Goal: Information Seeking & Learning: Learn about a topic

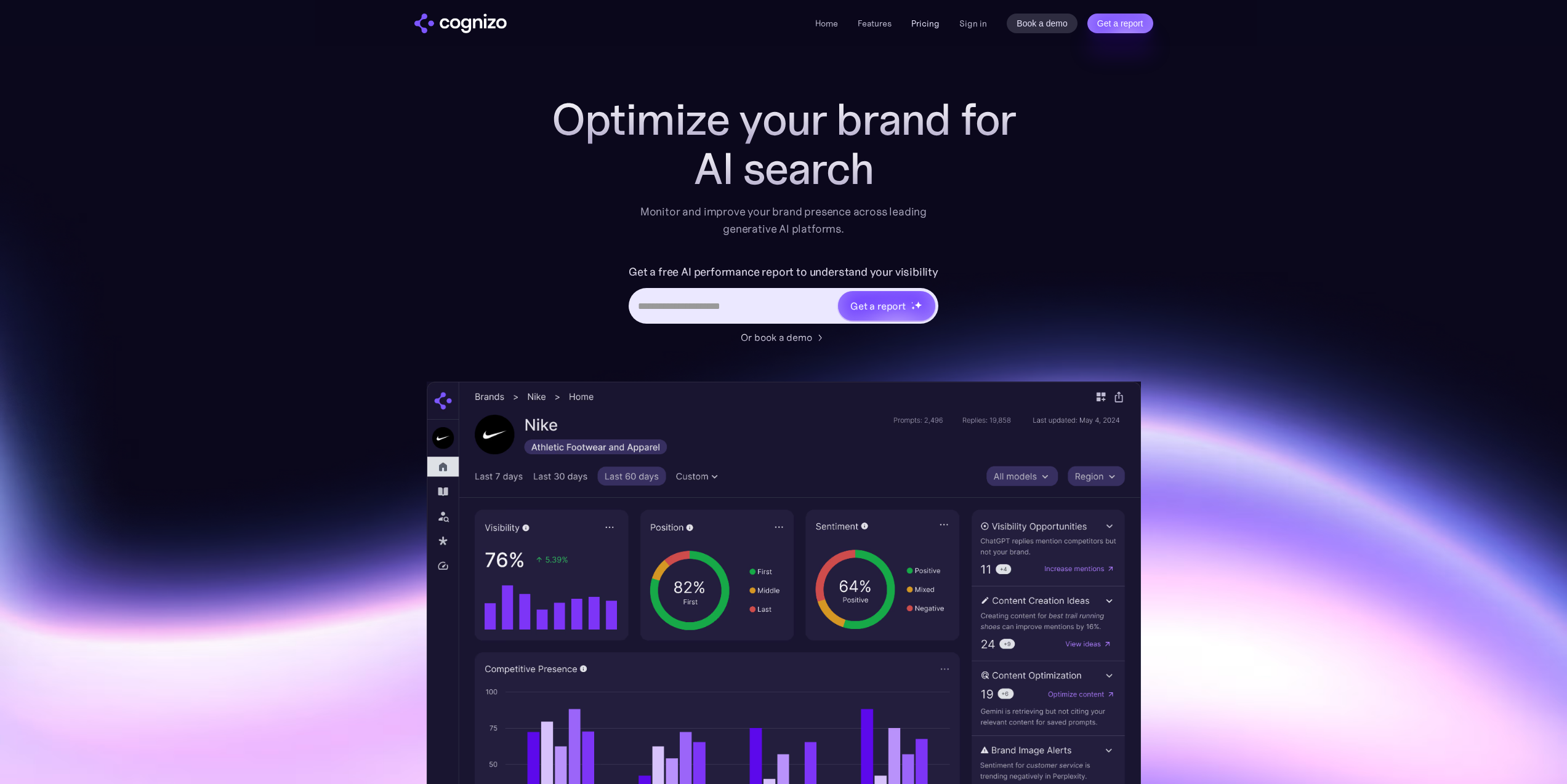
click at [924, 25] on link "Pricing" at bounding box center [926, 23] width 29 height 11
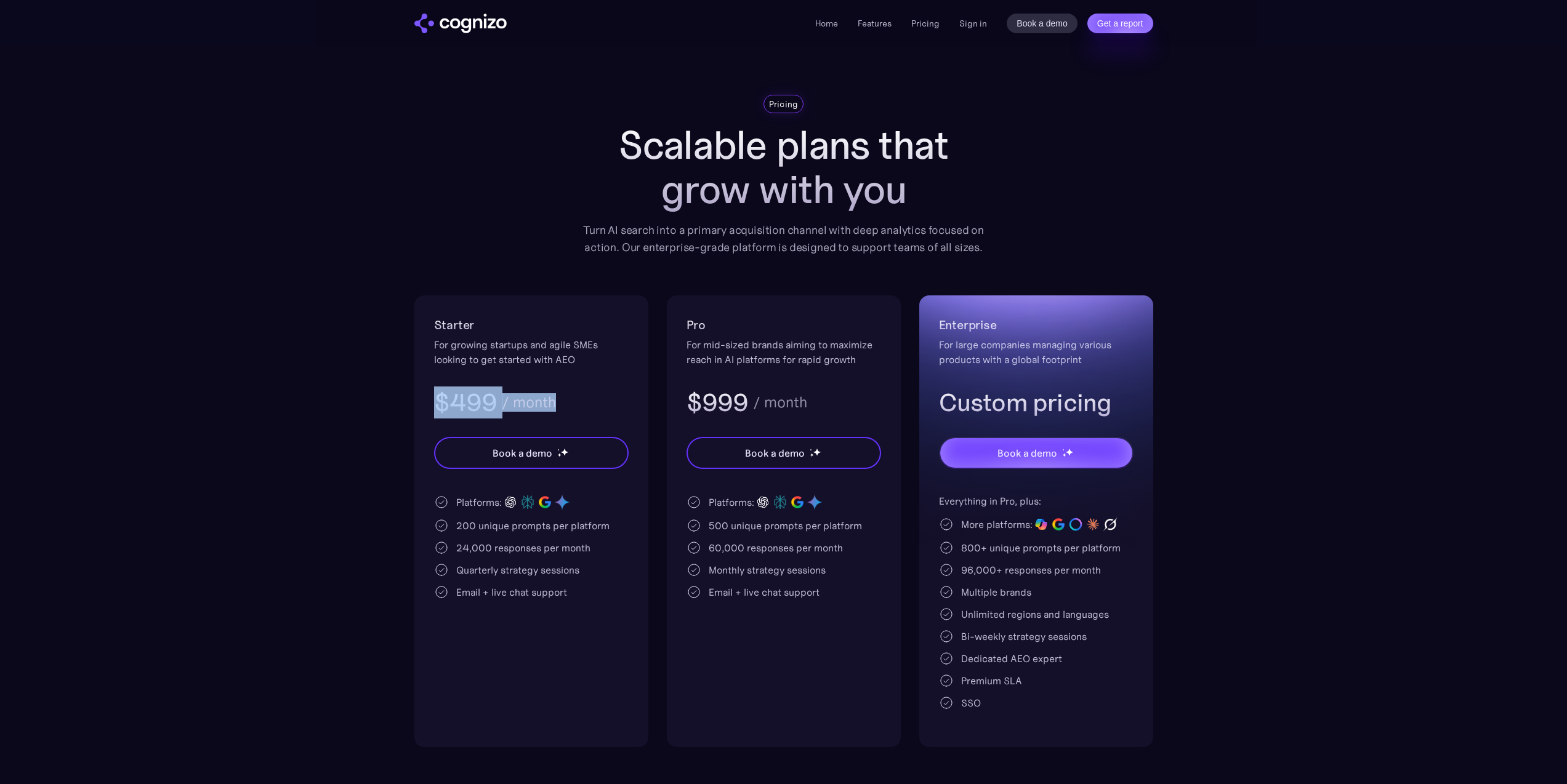
drag, startPoint x: 432, startPoint y: 407, endPoint x: 617, endPoint y: 410, distance: 185.0
click at [617, 410] on div "Starter For growing startups and agile SMEs looking to get started with AEO $49…" at bounding box center [531, 521] width 234 height 452
click at [617, 410] on div "$499 / month" at bounding box center [532, 402] width 195 height 32
drag, startPoint x: 575, startPoint y: 417, endPoint x: 362, endPoint y: 411, distance: 213.1
click at [363, 411] on section "Pricing Scalable plans that grow with you Turn AI search into a primary acquisi…" at bounding box center [784, 421] width 1567 height 652
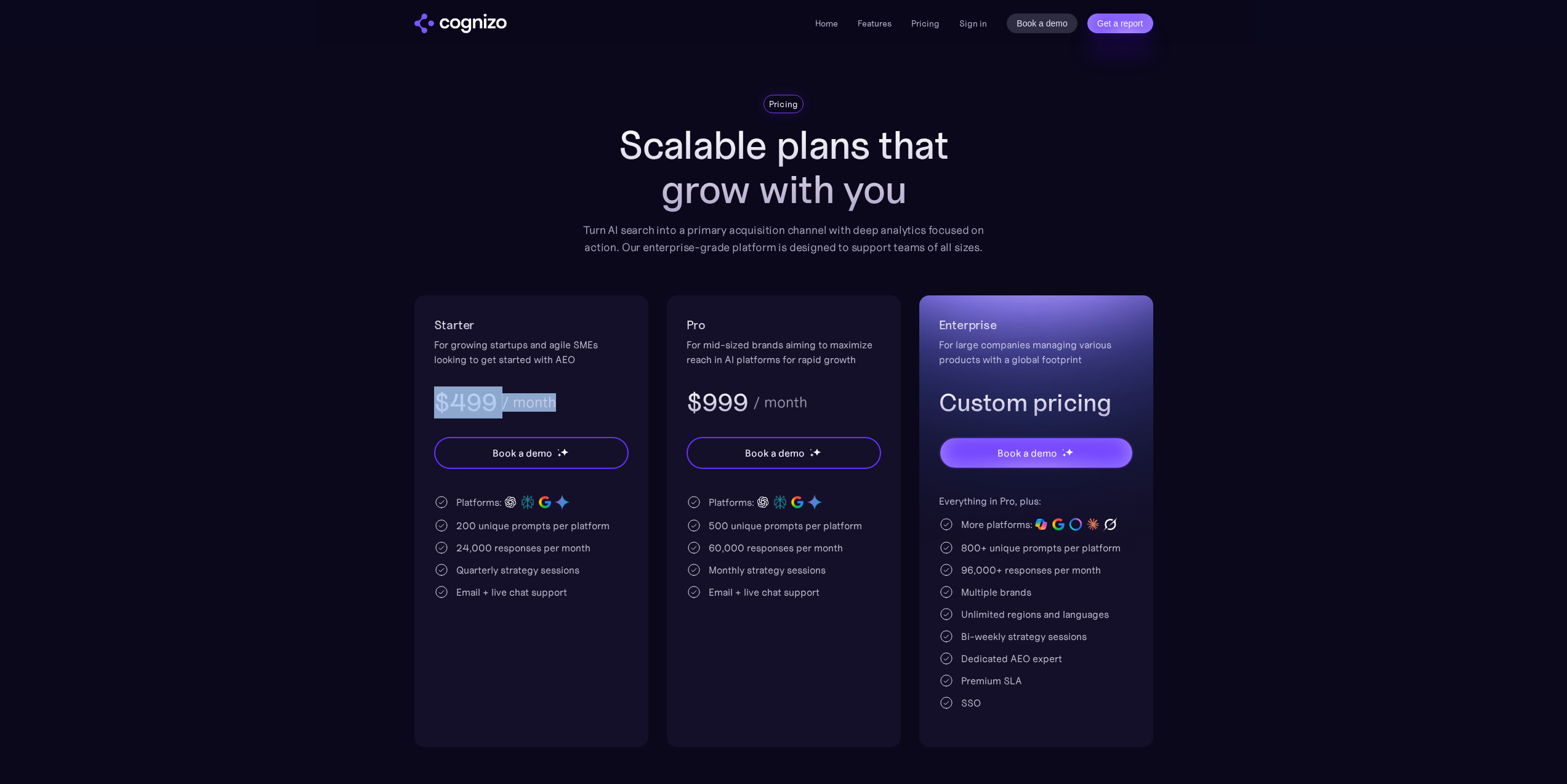
click at [362, 411] on section "Pricing Scalable plans that grow with you Turn AI search into a primary acquisi…" at bounding box center [784, 421] width 1567 height 652
click at [1377, 133] on section "Pricing Scalable plans that grow with you Turn AI search into a primary acquisi…" at bounding box center [784, 421] width 1567 height 652
drag, startPoint x: 463, startPoint y: 340, endPoint x: 566, endPoint y: 387, distance: 113.2
click at [566, 387] on div "Starter For growing startups and agile SMEs looking to get started with AEO $49…" at bounding box center [532, 366] width 195 height 103
click at [566, 387] on div "$499 / month" at bounding box center [532, 402] width 195 height 32
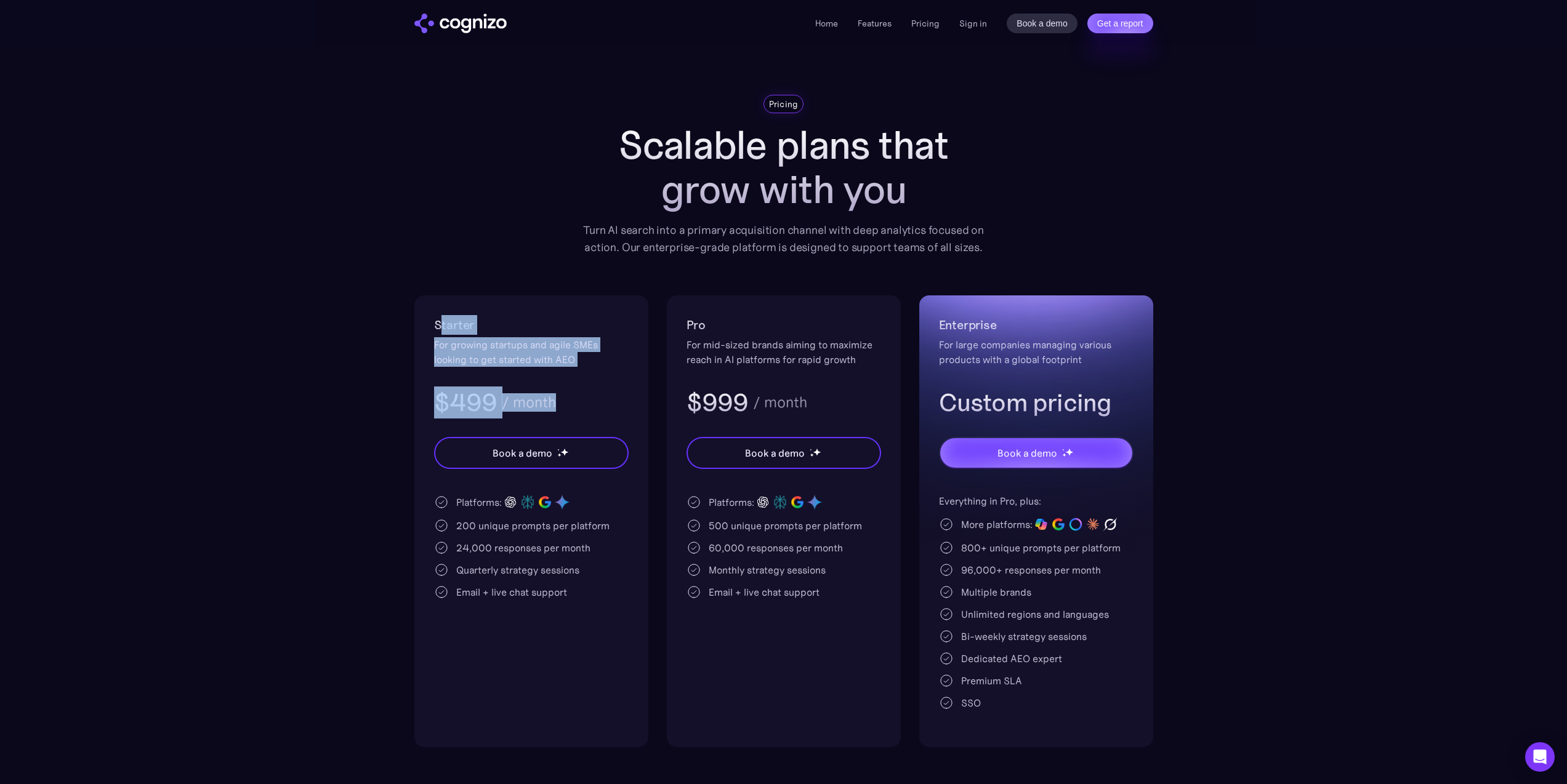
drag, startPoint x: 441, startPoint y: 332, endPoint x: 568, endPoint y: 400, distance: 144.1
click at [568, 400] on div "Starter For growing startups and agile SMEs looking to get started with AEO $49…" at bounding box center [532, 366] width 195 height 103
click at [568, 400] on div "$499 / month" at bounding box center [532, 402] width 195 height 32
drag, startPoint x: 574, startPoint y: 403, endPoint x: 434, endPoint y: 407, distance: 140.1
click at [435, 407] on div "$499 / month" at bounding box center [532, 402] width 195 height 32
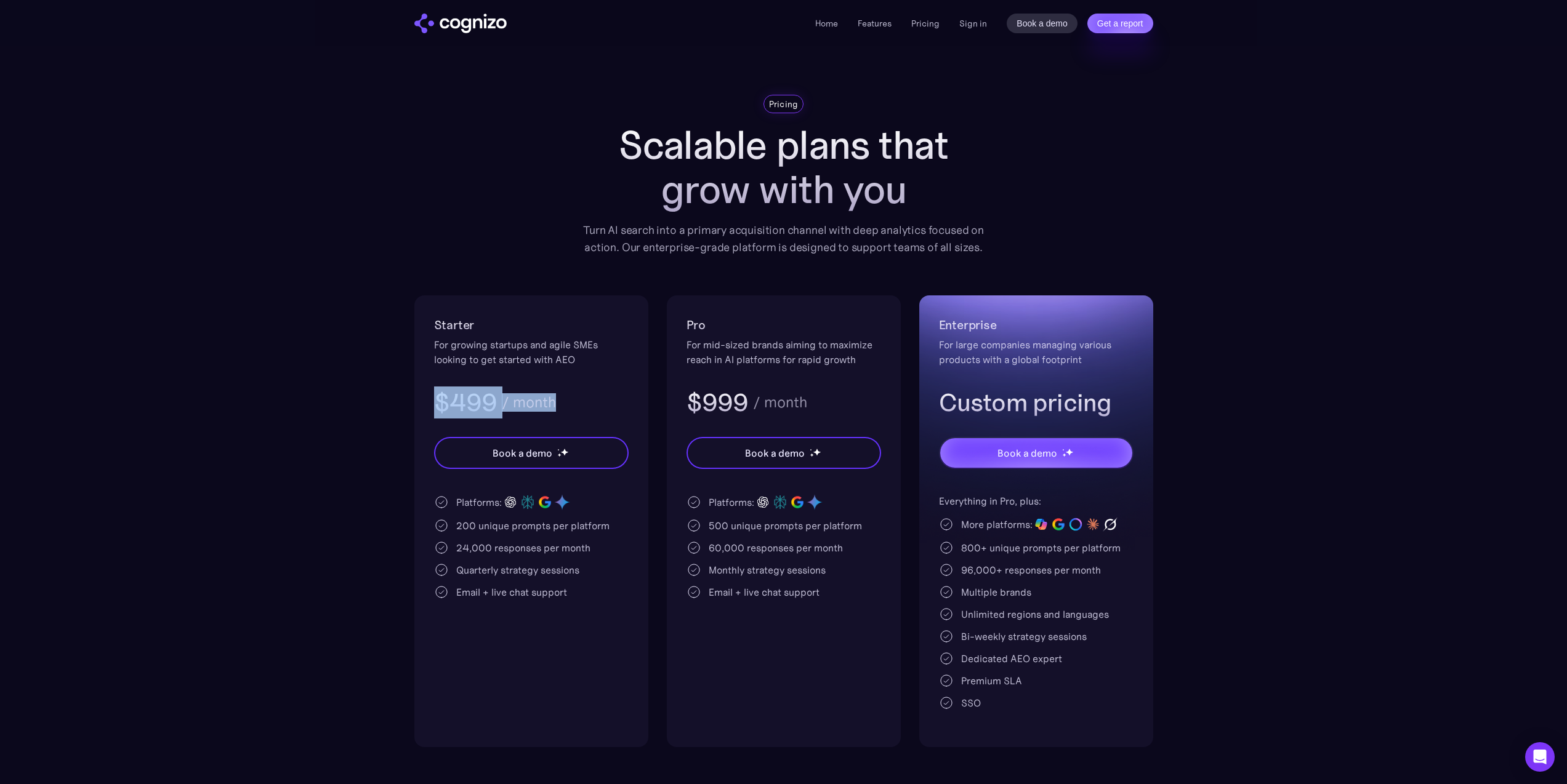
click at [435, 407] on h3 "$499" at bounding box center [466, 402] width 64 height 32
